Goal: Find specific page/section

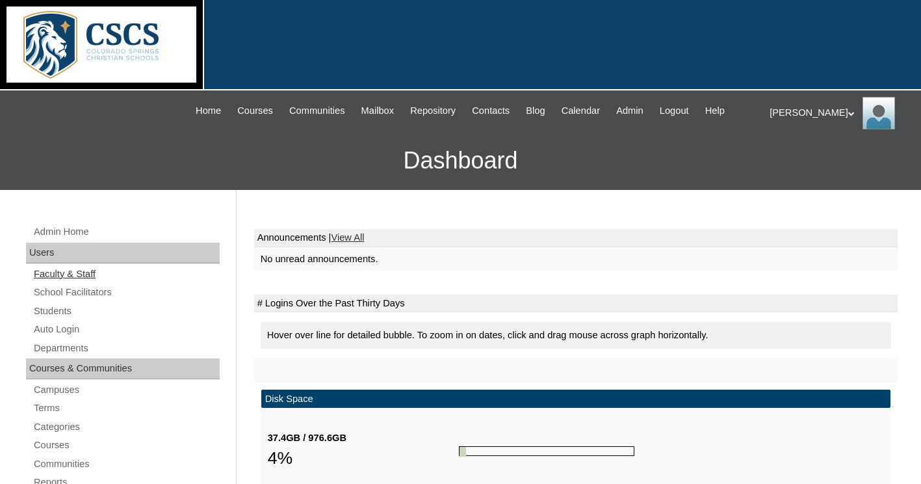
click at [79, 270] on link "Faculty & Staff" at bounding box center [125, 274] width 187 height 16
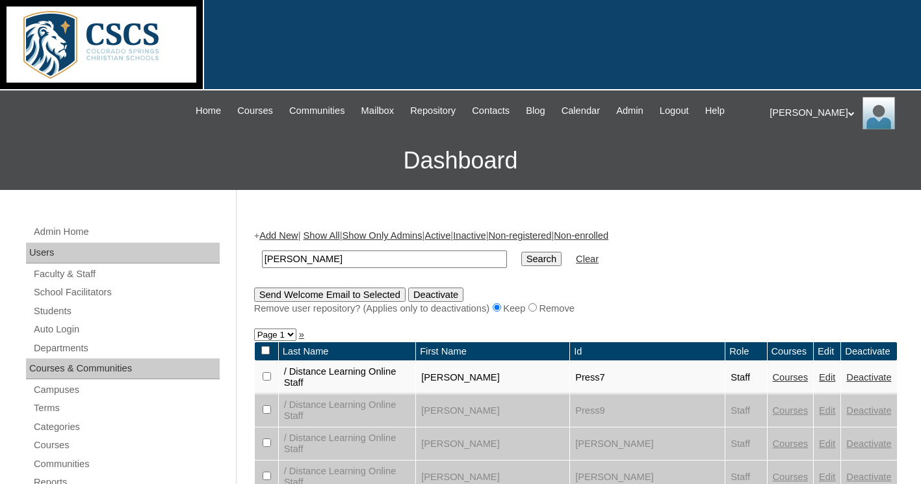
type input "[PERSON_NAME]"
click at [521, 252] on input "Search" at bounding box center [541, 259] width 40 height 14
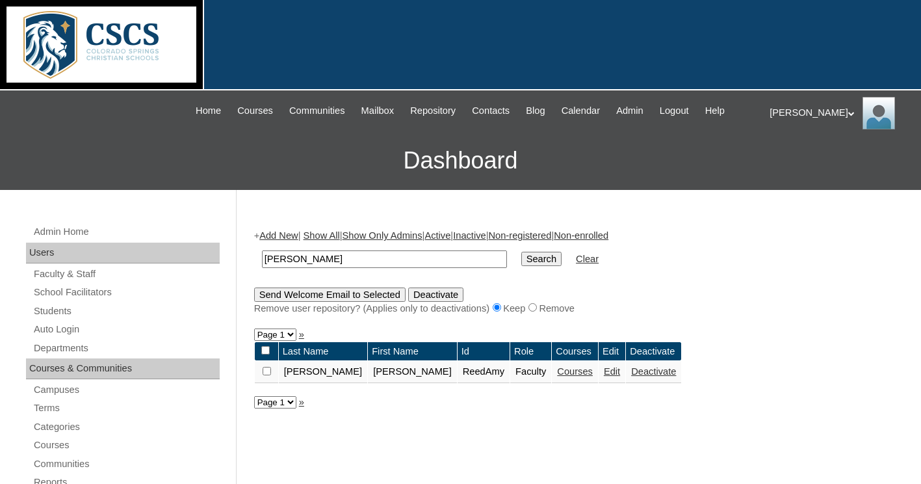
click at [557, 372] on link "Courses" at bounding box center [575, 371] width 36 height 10
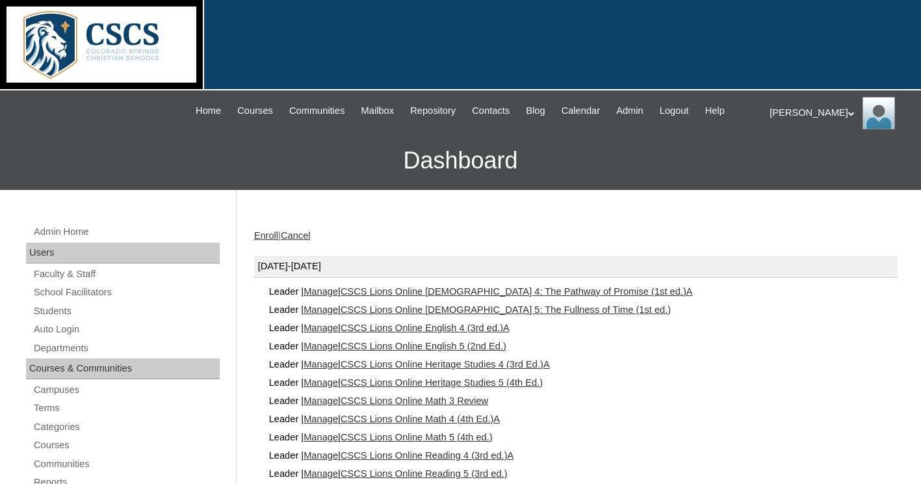
click at [490, 418] on link "CSCS Lions Online Math 4 (4th Ed.)A" at bounding box center [420, 418] width 159 height 10
